Goal: Transaction & Acquisition: Purchase product/service

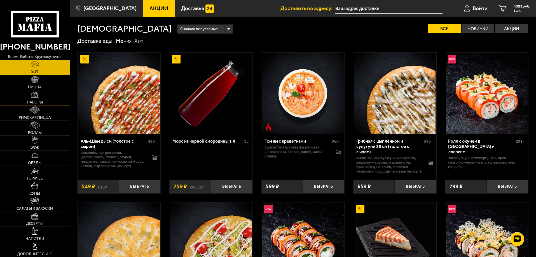
click at [41, 101] on span "Наборы" at bounding box center [35, 102] width 16 height 4
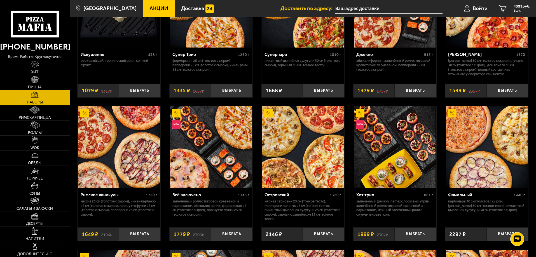
scroll to position [420, 0]
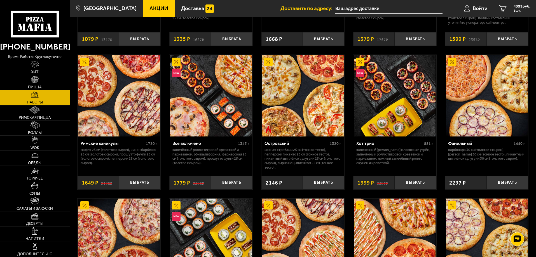
click at [354, 6] on input "text" at bounding box center [388, 8] width 107 height 10
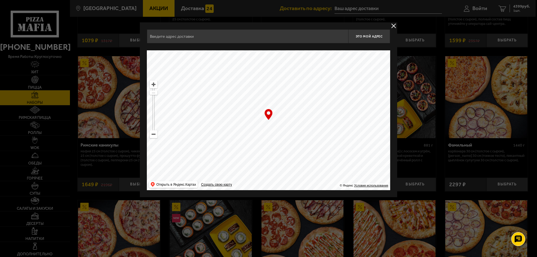
drag, startPoint x: 283, startPoint y: 140, endPoint x: 333, endPoint y: 107, distance: 59.6
click at [333, 107] on ymaps at bounding box center [268, 120] width 243 height 140
drag, startPoint x: 302, startPoint y: 85, endPoint x: 304, endPoint y: 63, distance: 21.4
click at [304, 63] on ymaps at bounding box center [268, 120] width 243 height 140
click at [157, 138] on ymaps "… © Яндекс Условия использования Открыть в Яндекс.Картах Создать свою карту" at bounding box center [268, 120] width 243 height 140
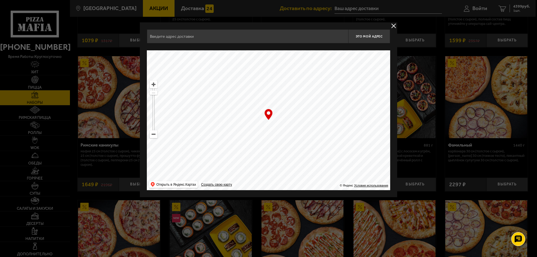
click at [155, 134] on ymaps at bounding box center [153, 134] width 7 height 7
drag, startPoint x: 233, startPoint y: 156, endPoint x: 244, endPoint y: 97, distance: 59.5
click at [244, 98] on ymaps at bounding box center [268, 120] width 243 height 140
drag, startPoint x: 268, startPoint y: 125, endPoint x: 287, endPoint y: 83, distance: 46.1
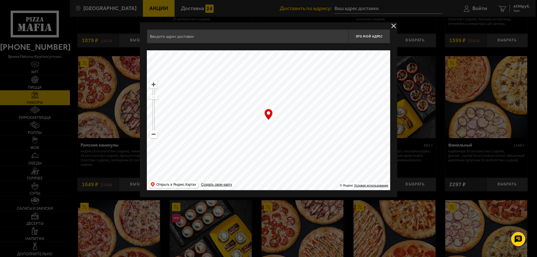
click at [286, 84] on ymaps at bounding box center [268, 120] width 243 height 140
drag, startPoint x: 286, startPoint y: 96, endPoint x: 290, endPoint y: 84, distance: 12.3
click at [290, 86] on ymaps at bounding box center [268, 120] width 243 height 140
click at [263, 86] on ymaps at bounding box center [268, 120] width 243 height 140
drag, startPoint x: 263, startPoint y: 86, endPoint x: 277, endPoint y: 63, distance: 26.6
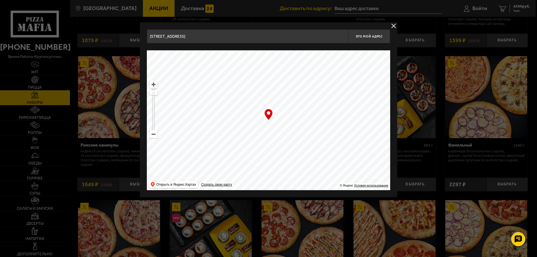
click at [277, 63] on ymaps at bounding box center [268, 120] width 243 height 140
drag, startPoint x: 261, startPoint y: 114, endPoint x: 266, endPoint y: 81, distance: 32.8
click at [266, 82] on ymaps at bounding box center [268, 120] width 243 height 140
drag, startPoint x: 276, startPoint y: 102, endPoint x: 302, endPoint y: 135, distance: 42.2
click at [296, 158] on ymaps at bounding box center [268, 120] width 243 height 140
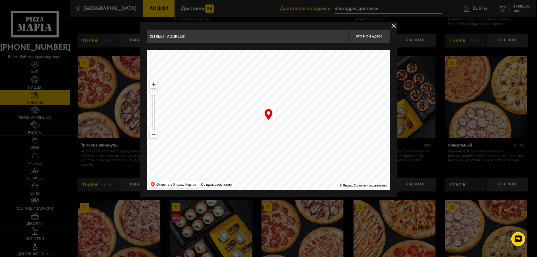
drag, startPoint x: 310, startPoint y: 110, endPoint x: 272, endPoint y: 145, distance: 52.5
click at [272, 145] on ymaps at bounding box center [268, 120] width 243 height 140
drag, startPoint x: 281, startPoint y: 113, endPoint x: 233, endPoint y: 128, distance: 49.5
click at [233, 128] on ymaps at bounding box center [268, 120] width 243 height 140
drag, startPoint x: 255, startPoint y: 98, endPoint x: 275, endPoint y: 154, distance: 60.2
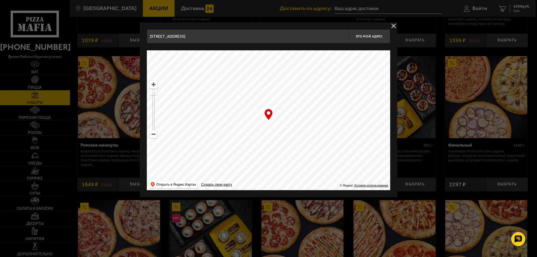
click at [275, 154] on ymaps at bounding box center [268, 120] width 243 height 140
drag, startPoint x: 263, startPoint y: 125, endPoint x: 250, endPoint y: 140, distance: 19.8
click at [251, 158] on div "… © Яндекс Условия использования Открыть в Яндекс.Картах Создать свою карту" at bounding box center [268, 120] width 243 height 140
drag, startPoint x: 250, startPoint y: 107, endPoint x: 277, endPoint y: 101, distance: 27.4
click at [278, 104] on ymaps at bounding box center [268, 120] width 243 height 140
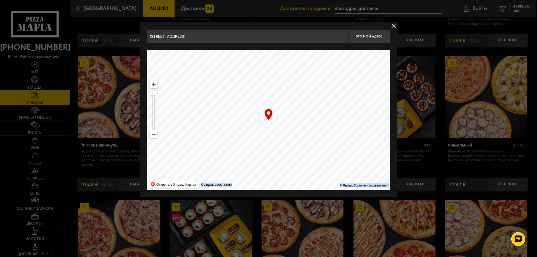
drag, startPoint x: 288, startPoint y: 121, endPoint x: 327, endPoint y: 64, distance: 68.8
click at [327, 65] on ymaps at bounding box center [268, 120] width 243 height 140
drag, startPoint x: 300, startPoint y: 86, endPoint x: 295, endPoint y: 82, distance: 6.6
click at [296, 83] on ymaps at bounding box center [268, 120] width 243 height 140
drag, startPoint x: 294, startPoint y: 112, endPoint x: 291, endPoint y: 78, distance: 34.0
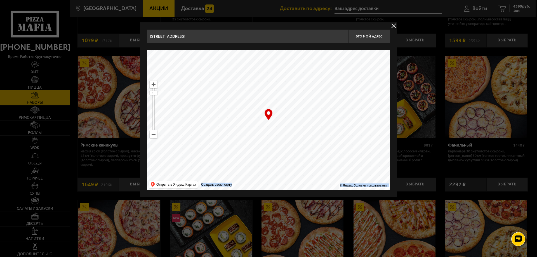
click at [291, 81] on ymaps at bounding box center [268, 120] width 243 height 140
drag, startPoint x: 263, startPoint y: 99, endPoint x: 252, endPoint y: 78, distance: 24.3
click at [252, 78] on ymaps at bounding box center [268, 120] width 243 height 140
drag, startPoint x: 262, startPoint y: 84, endPoint x: 281, endPoint y: 68, distance: 25.0
click at [281, 69] on ymaps at bounding box center [268, 120] width 243 height 140
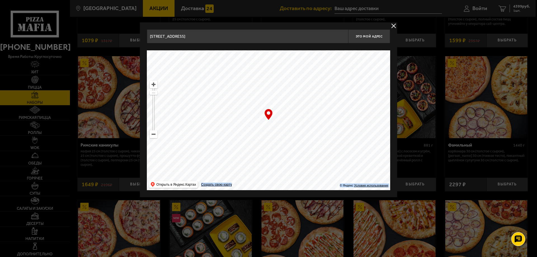
drag, startPoint x: 295, startPoint y: 92, endPoint x: 309, endPoint y: 65, distance: 30.0
click at [309, 66] on ymaps at bounding box center [268, 120] width 243 height 140
drag, startPoint x: 300, startPoint y: 99, endPoint x: 291, endPoint y: 156, distance: 57.7
click at [291, 156] on ymaps at bounding box center [268, 120] width 243 height 140
type input "[STREET_ADDRESS]"
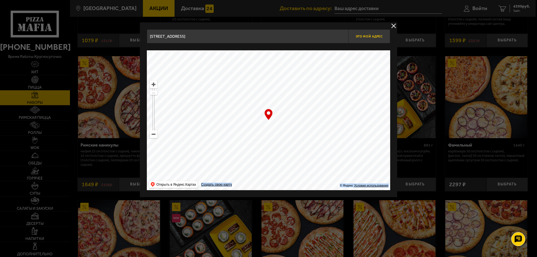
click at [367, 42] on button "Это мой адрес" at bounding box center [369, 36] width 42 height 14
type input "[STREET_ADDRESS]"
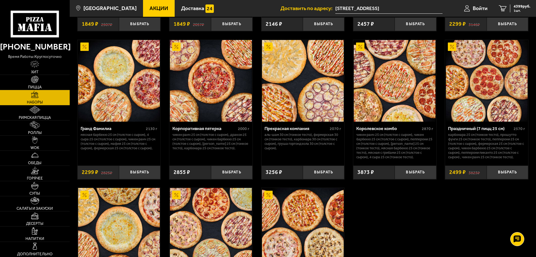
scroll to position [839, 0]
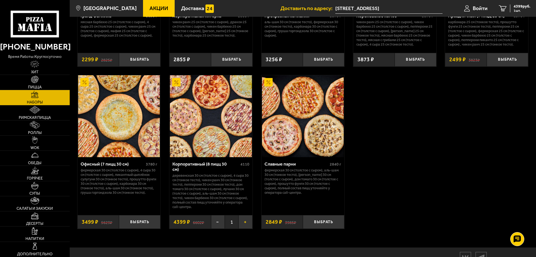
click at [241, 222] on button "+" at bounding box center [245, 222] width 14 height 14
click at [218, 222] on button "−" at bounding box center [218, 222] width 14 height 14
click at [220, 221] on button "−" at bounding box center [218, 222] width 14 height 14
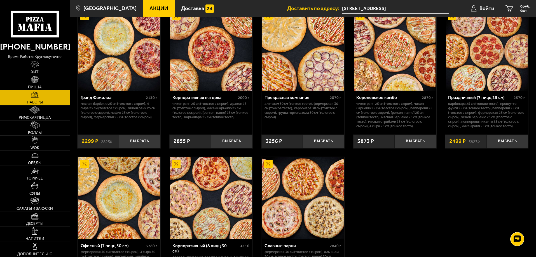
scroll to position [755, 0]
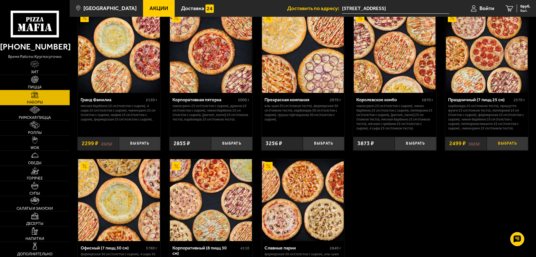
click at [498, 146] on button "Выбрать" at bounding box center [506, 144] width 41 height 14
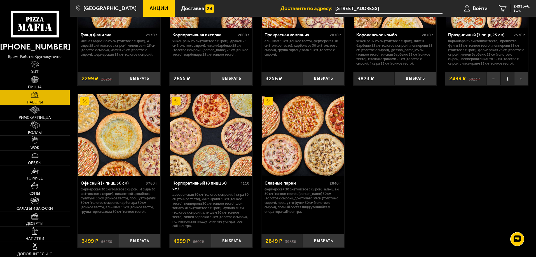
scroll to position [839, 0]
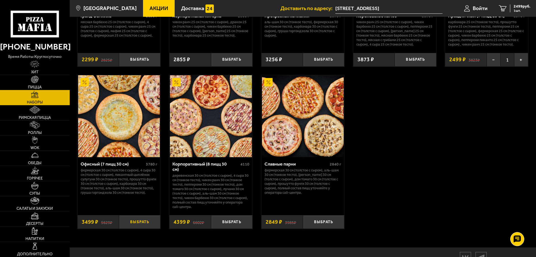
click at [137, 218] on button "Выбрать" at bounding box center [139, 222] width 41 height 14
click at [141, 219] on button "Выбрать" at bounding box center [139, 222] width 41 height 14
click at [516, 4] on span "9497 руб." at bounding box center [521, 6] width 17 height 4
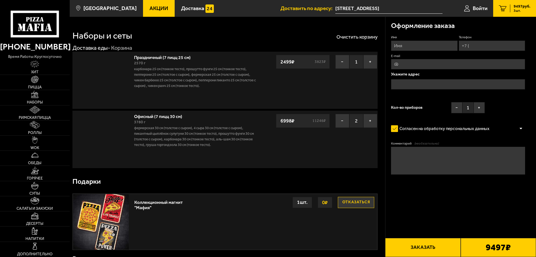
type input "[STREET_ADDRESS]"
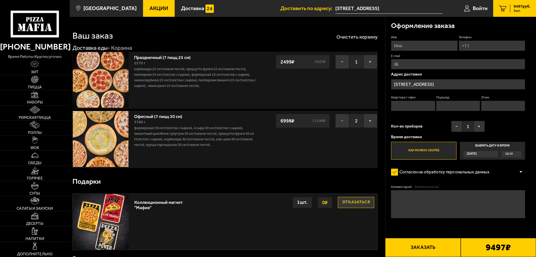
click at [335, 119] on div "− 2 + 6998 ₽ 11246 ₽" at bounding box center [327, 119] width 102 height 17
click at [338, 119] on button "−" at bounding box center [342, 121] width 14 height 14
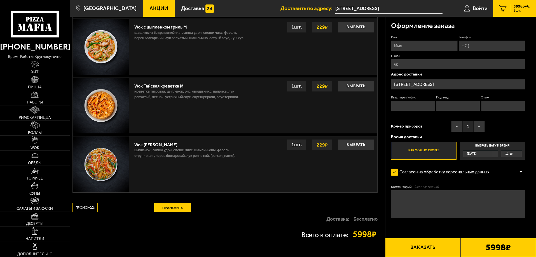
scroll to position [486, 0]
